Goal: Task Accomplishment & Management: Complete application form

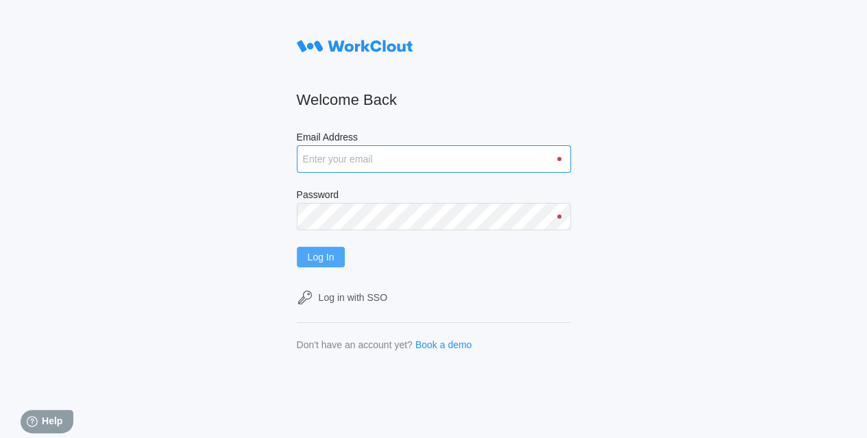
type input "hley@nationalmetalwares.com"
click at [313, 258] on span "Log In" at bounding box center [321, 257] width 27 height 10
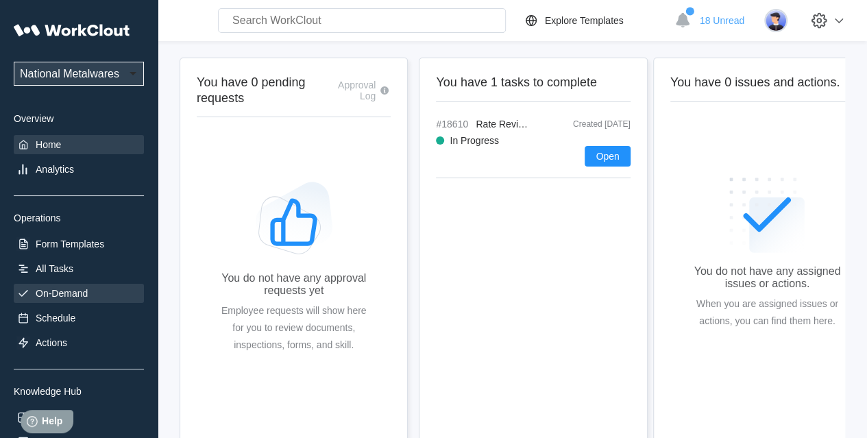
click at [67, 290] on div "On-Demand" at bounding box center [62, 293] width 52 height 11
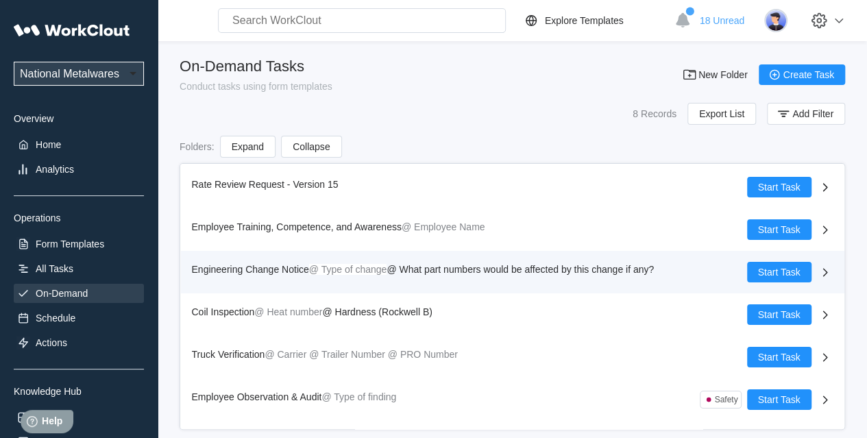
scroll to position [75, 0]
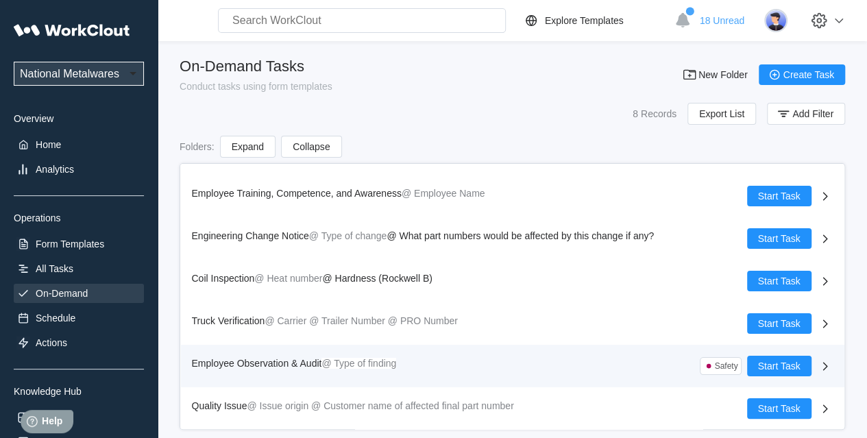
click at [226, 358] on span "Employee Observation & Audit" at bounding box center [257, 363] width 130 height 11
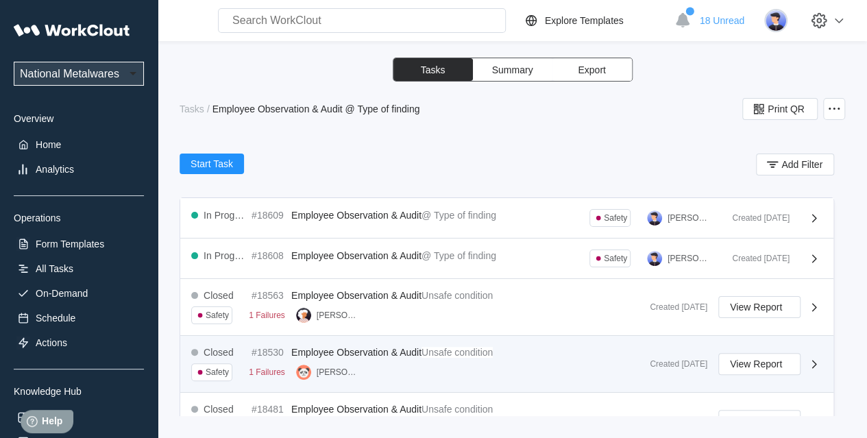
scroll to position [274, 0]
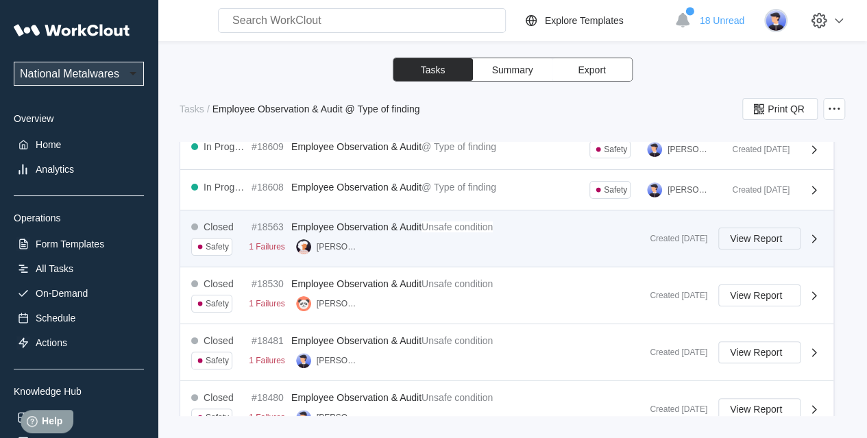
click at [738, 238] on span "View Report" at bounding box center [756, 239] width 52 height 10
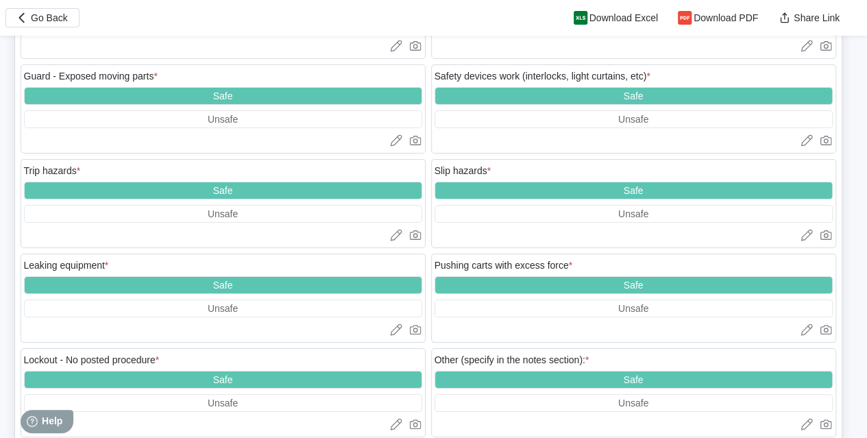
scroll to position [2565, 0]
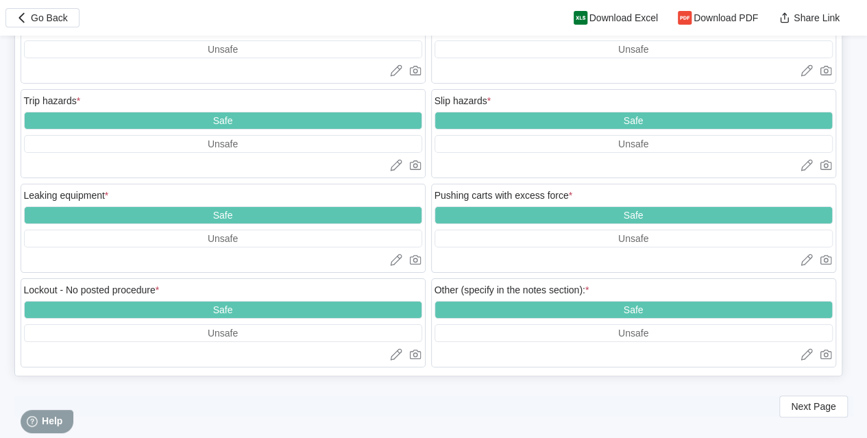
drag, startPoint x: 814, startPoint y: 377, endPoint x: 805, endPoint y: 374, distance: 9.5
click at [814, 402] on span "Next Page" at bounding box center [813, 407] width 45 height 10
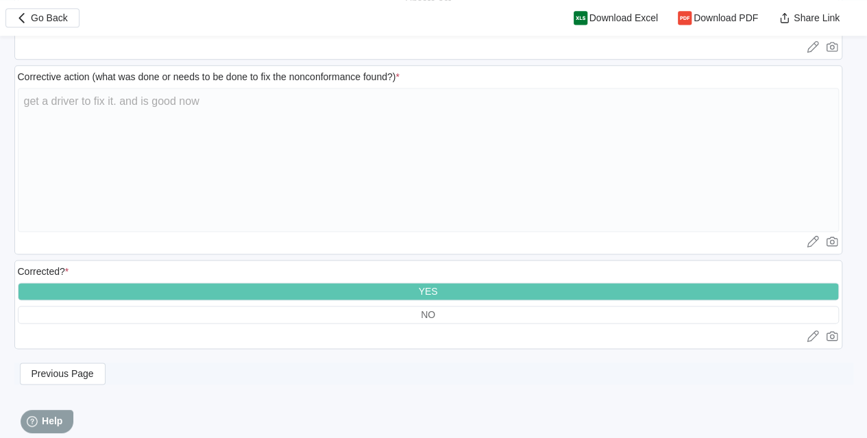
scroll to position [894, 0]
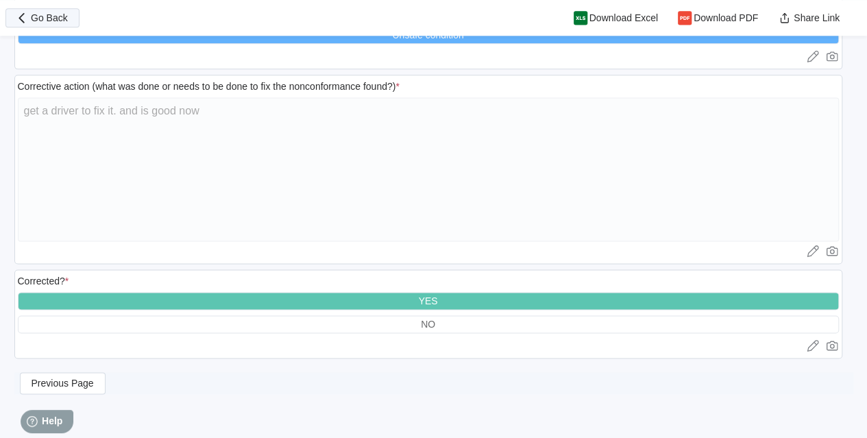
click at [42, 14] on span "Go Back" at bounding box center [49, 18] width 37 height 10
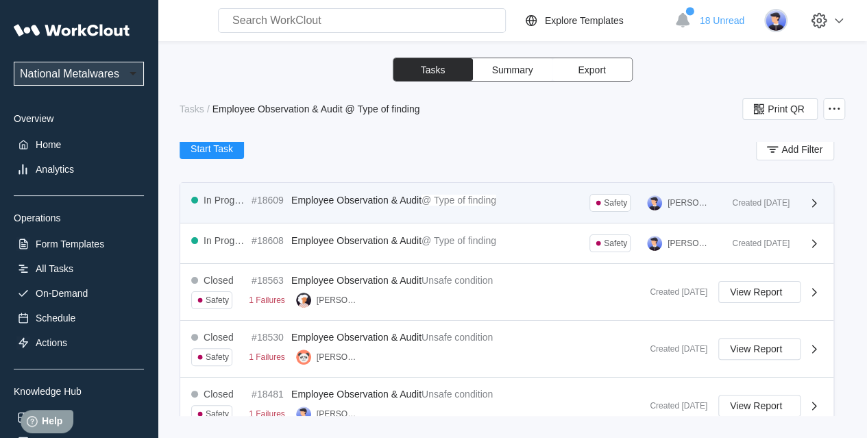
scroll to position [274, 0]
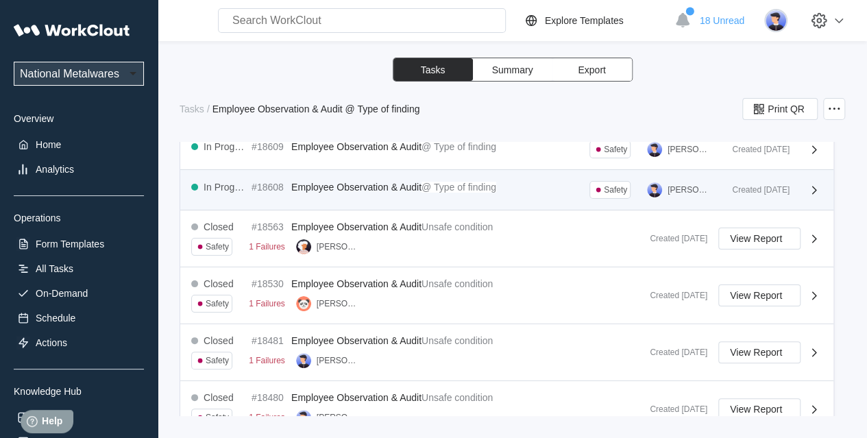
click at [547, 184] on div "In Progress #18608 Employee Observation & Audit @ Type of finding Safety [PERSO…" at bounding box center [456, 190] width 530 height 18
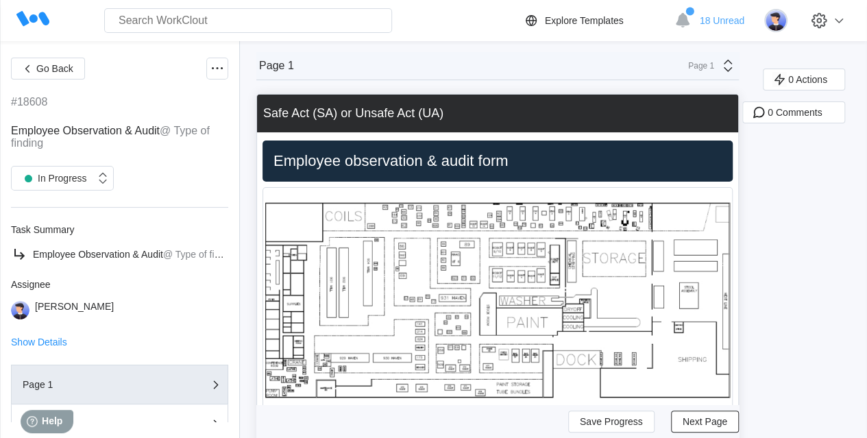
scroll to position [343, 0]
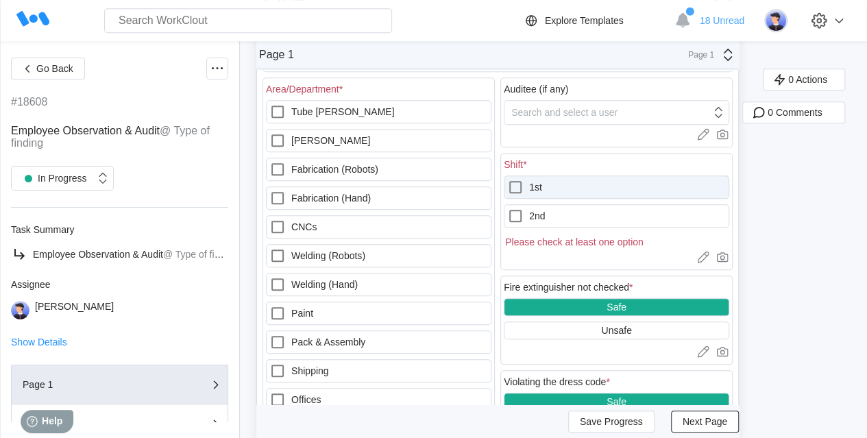
click at [516, 185] on icon at bounding box center [515, 187] width 16 height 16
click at [508, 180] on input "1st" at bounding box center [507, 179] width 1 height 1
checkbox input "true"
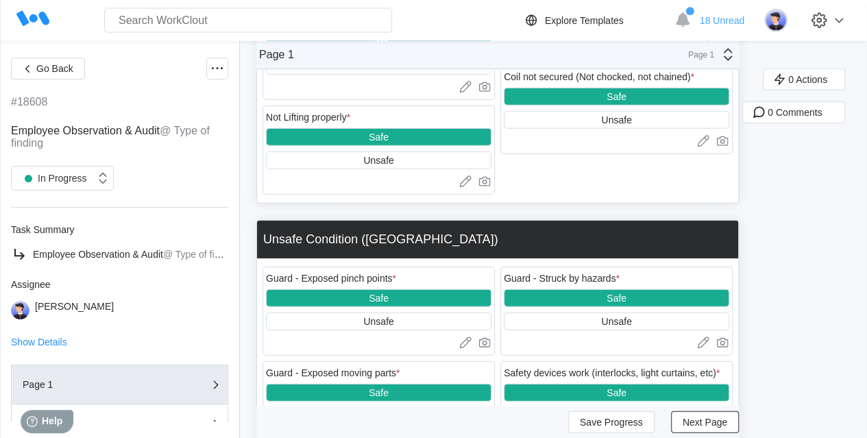
scroll to position [1914, 0]
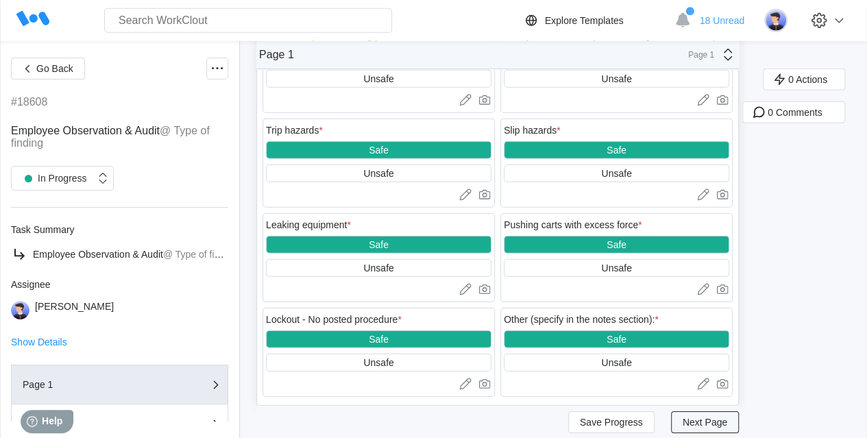
click at [677, 411] on button "Next Page" at bounding box center [705, 422] width 68 height 22
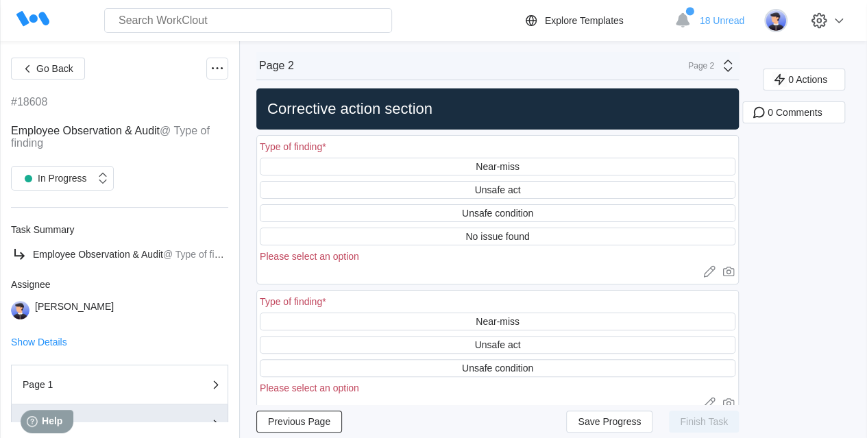
scroll to position [331, 0]
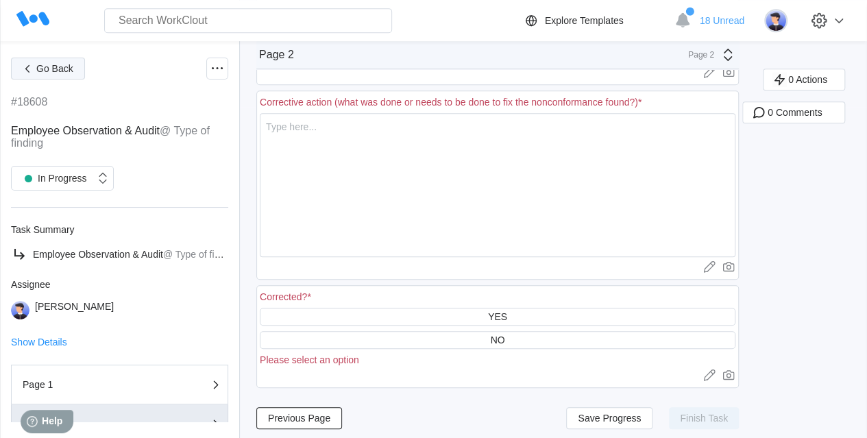
click at [47, 67] on span "Go Back" at bounding box center [54, 69] width 37 height 10
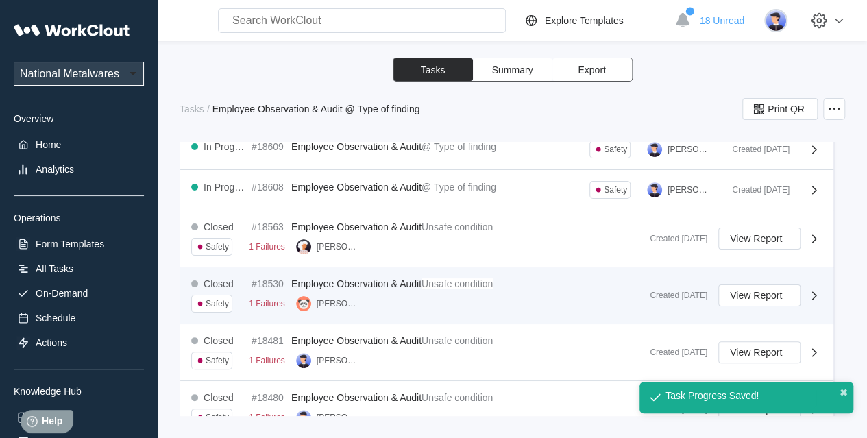
scroll to position [206, 0]
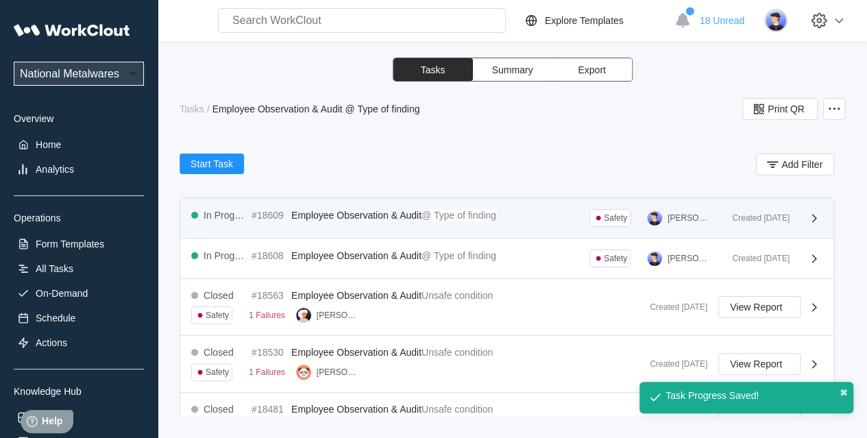
click at [540, 218] on div "In Progress #18609 Employee Observation & Audit @ Type of finding Safety [PERSO…" at bounding box center [456, 218] width 530 height 18
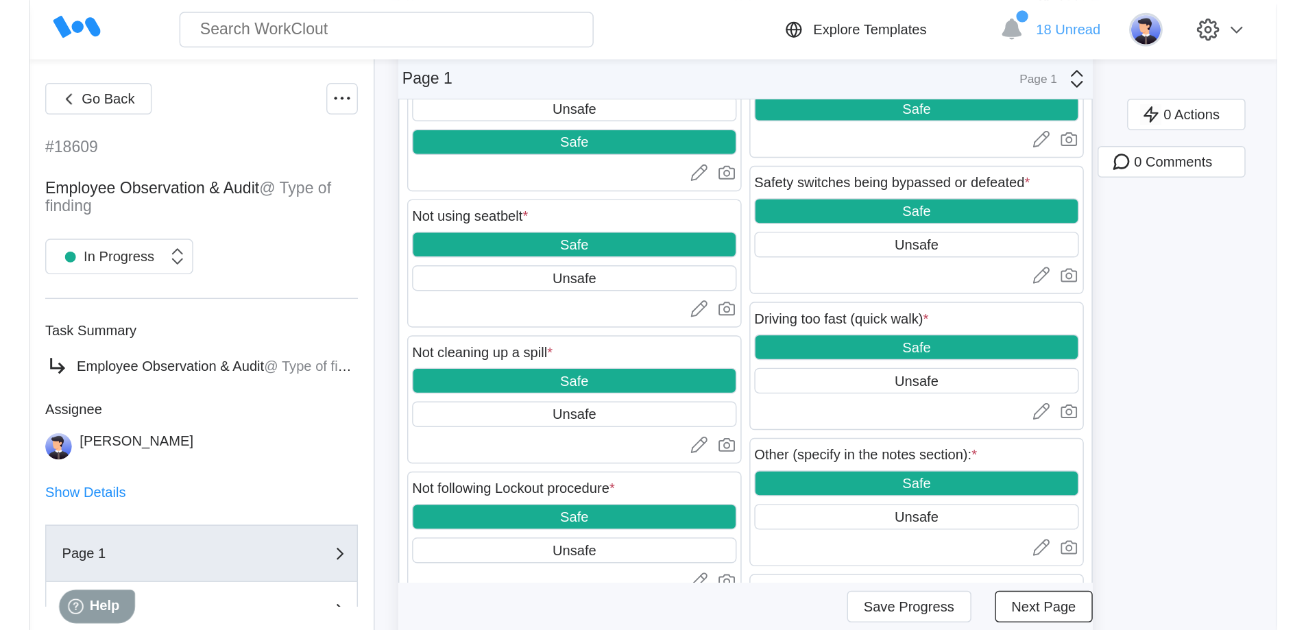
scroll to position [1371, 0]
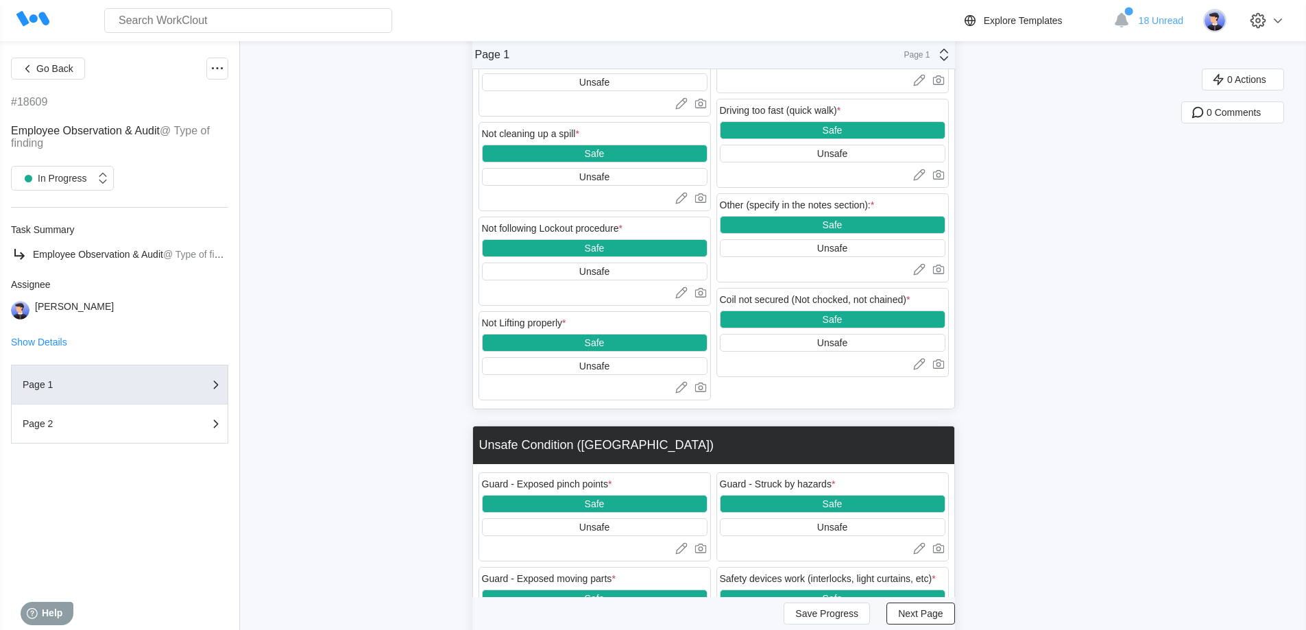
click at [34, 73] on icon "button" at bounding box center [27, 68] width 15 height 15
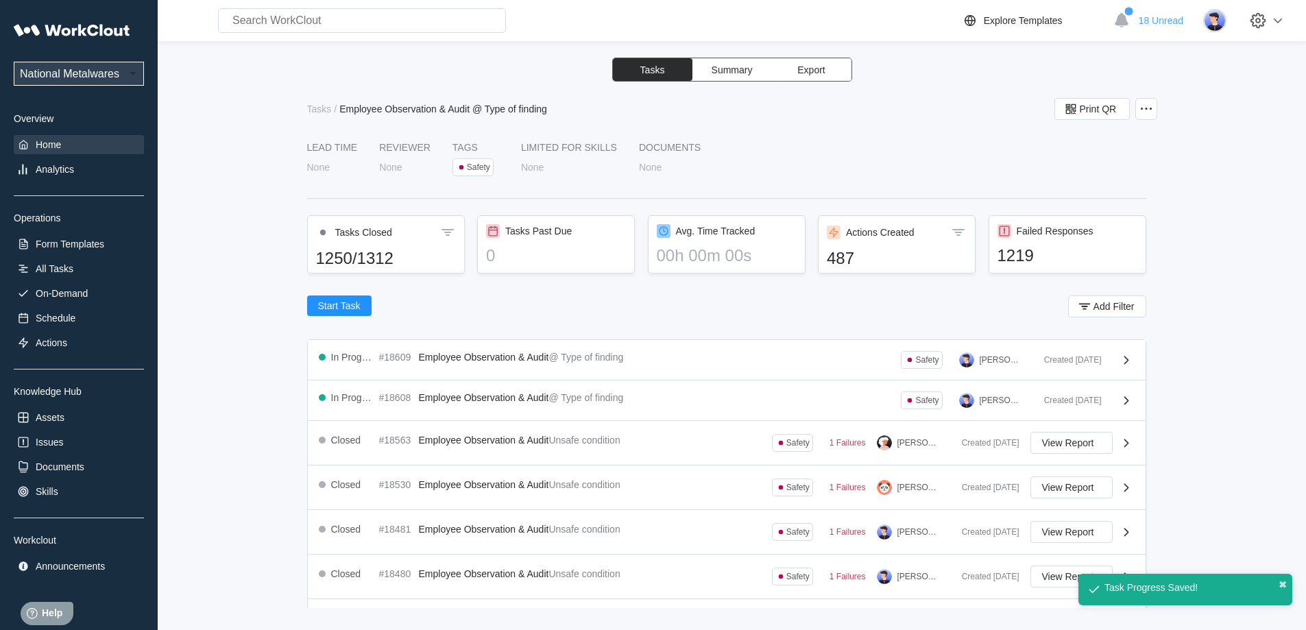
click at [54, 146] on div "Home" at bounding box center [48, 144] width 25 height 11
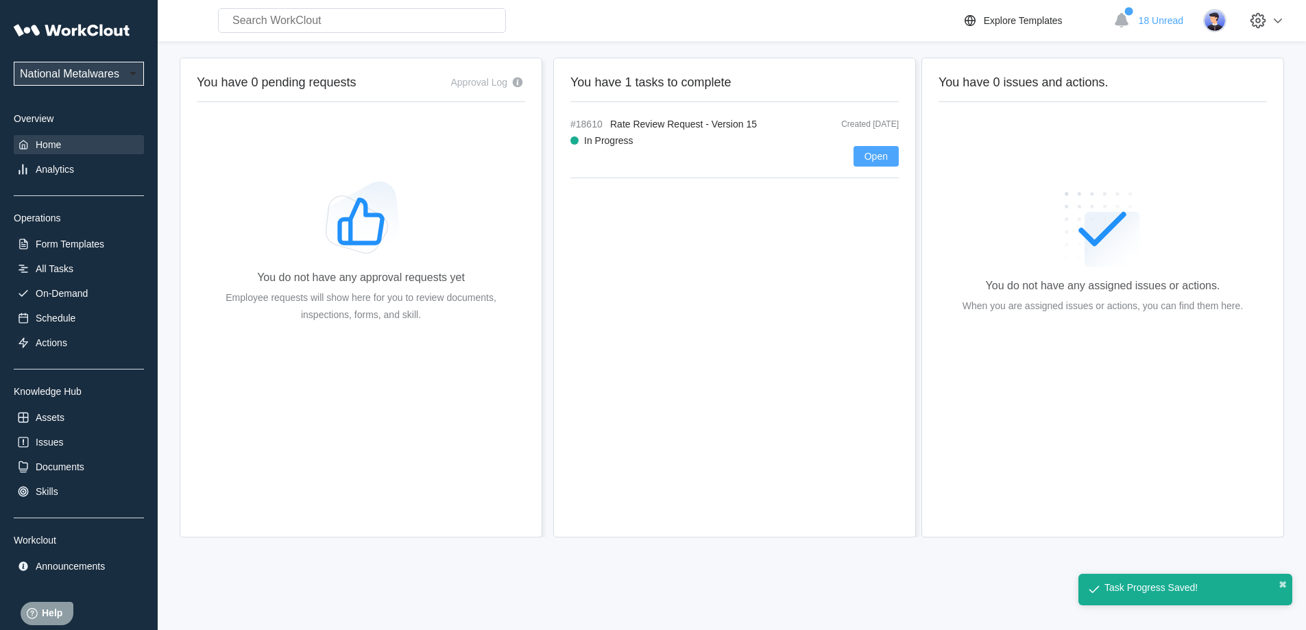
click at [867, 156] on span "Open" at bounding box center [876, 157] width 23 height 10
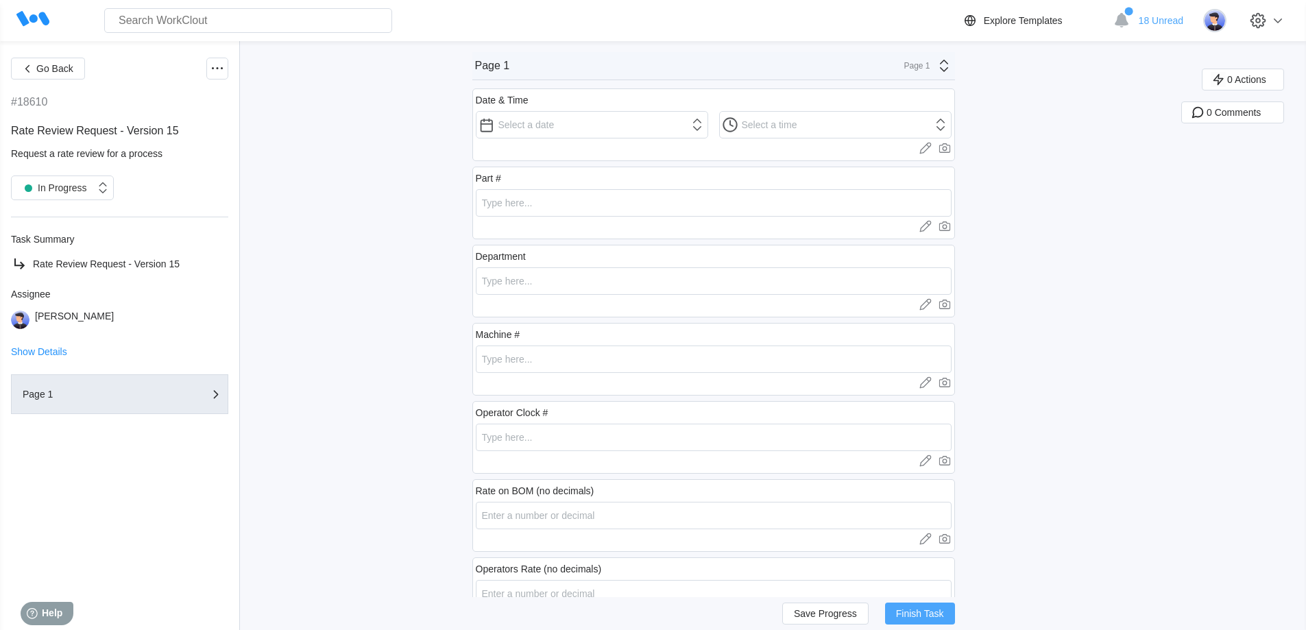
click at [867, 437] on span "Finish Task" at bounding box center [920, 614] width 48 height 10
click at [67, 64] on span "Go Back" at bounding box center [54, 69] width 37 height 10
